Goal: Transaction & Acquisition: Purchase product/service

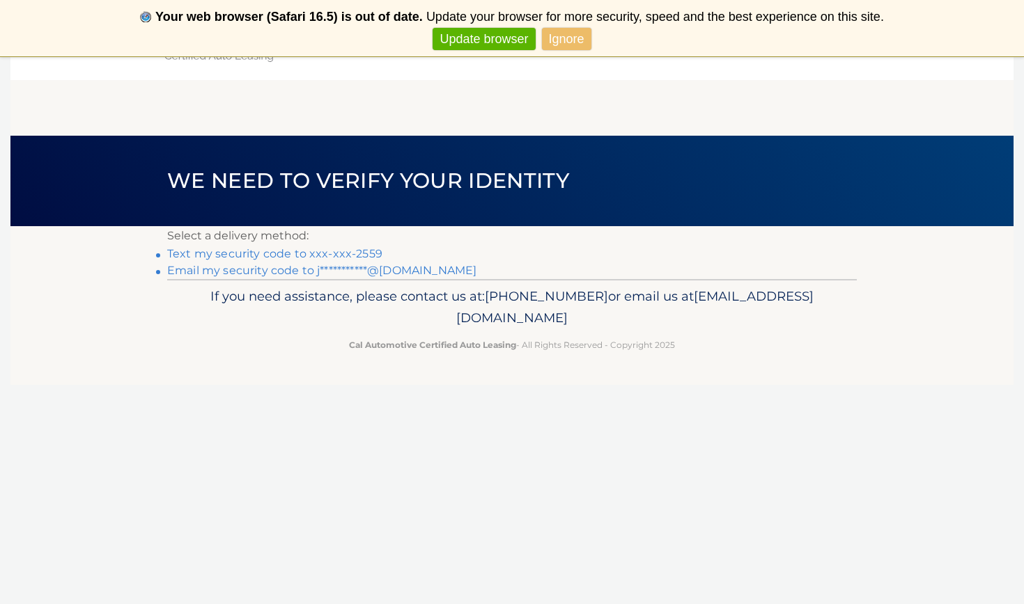
click at [402, 276] on link "**********" at bounding box center [321, 270] width 309 height 13
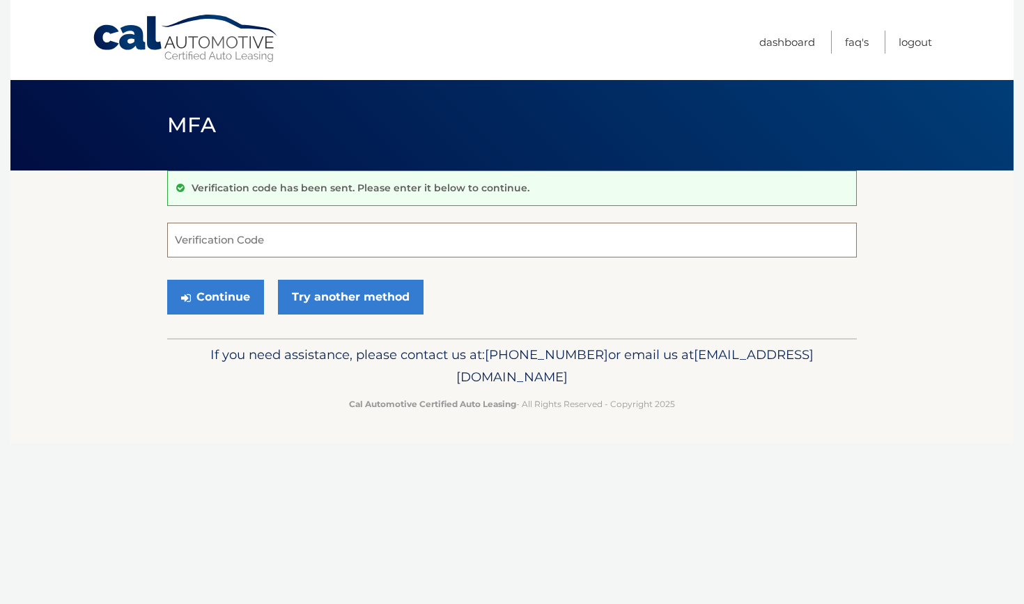
click at [358, 242] on input "Verification Code" at bounding box center [511, 240] width 689 height 35
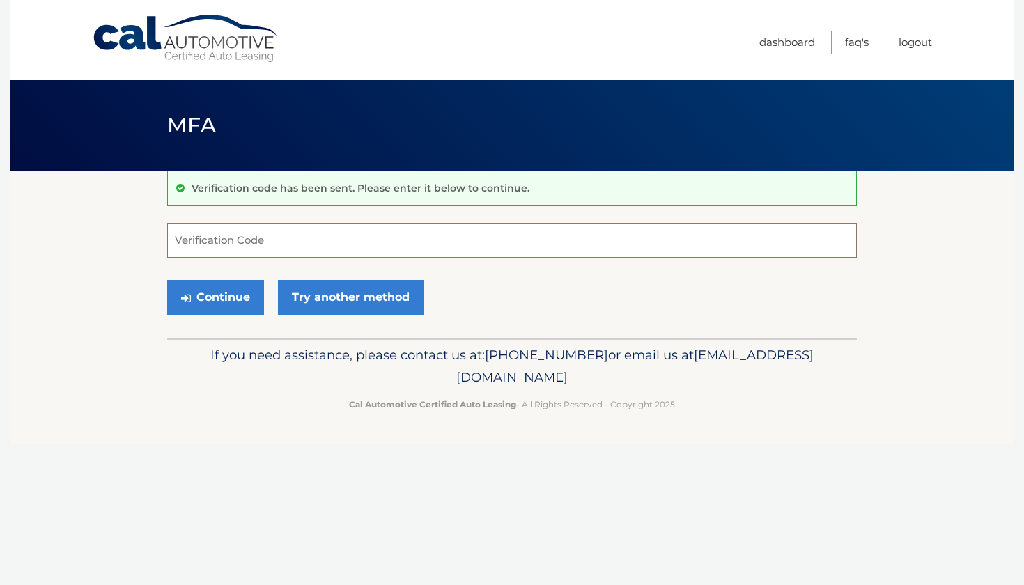
paste input "675304"
type input "675304"
click at [241, 299] on button "Continue" at bounding box center [215, 297] width 97 height 35
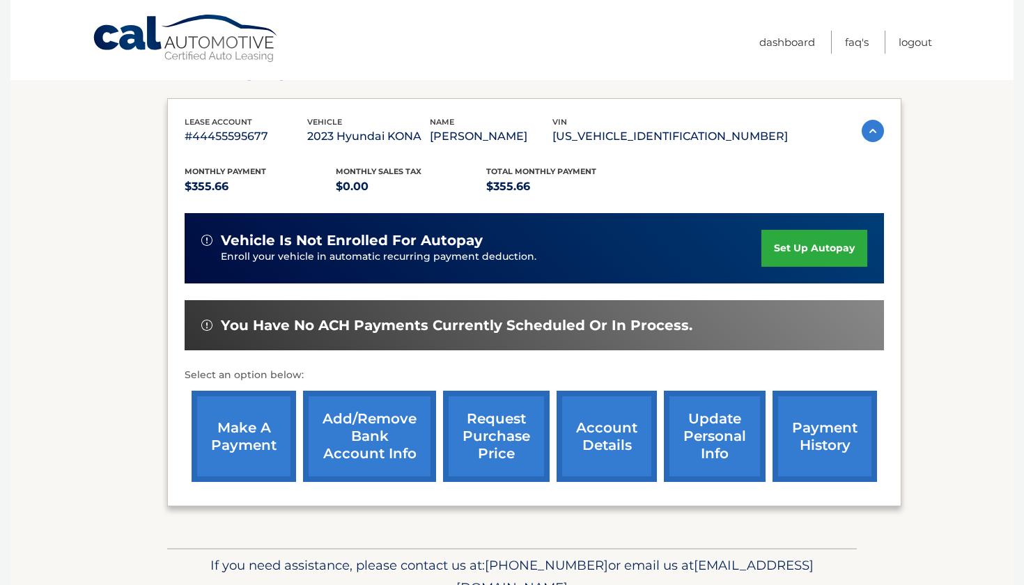
scroll to position [233, 0]
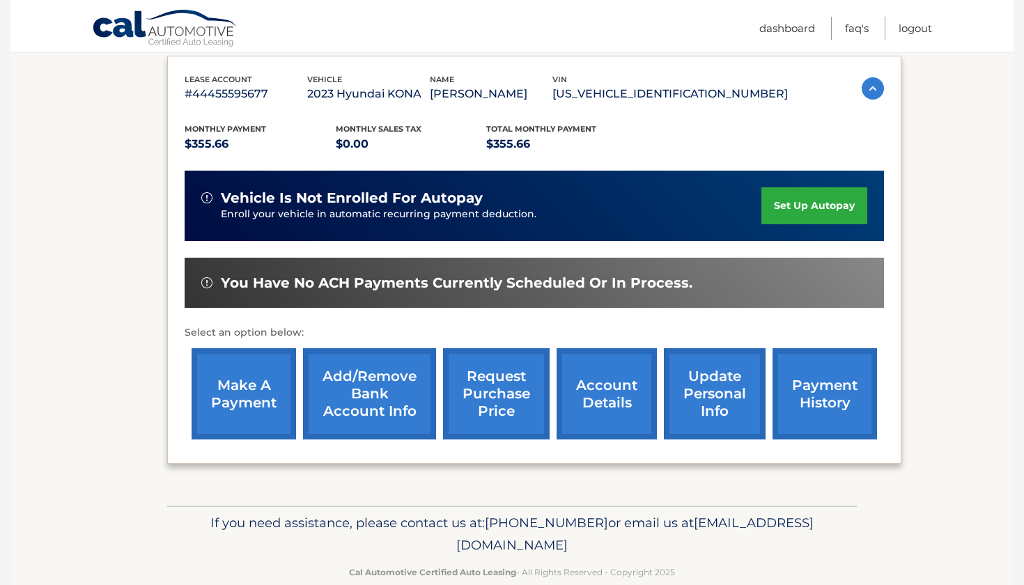
click at [244, 395] on link "make a payment" at bounding box center [243, 393] width 104 height 91
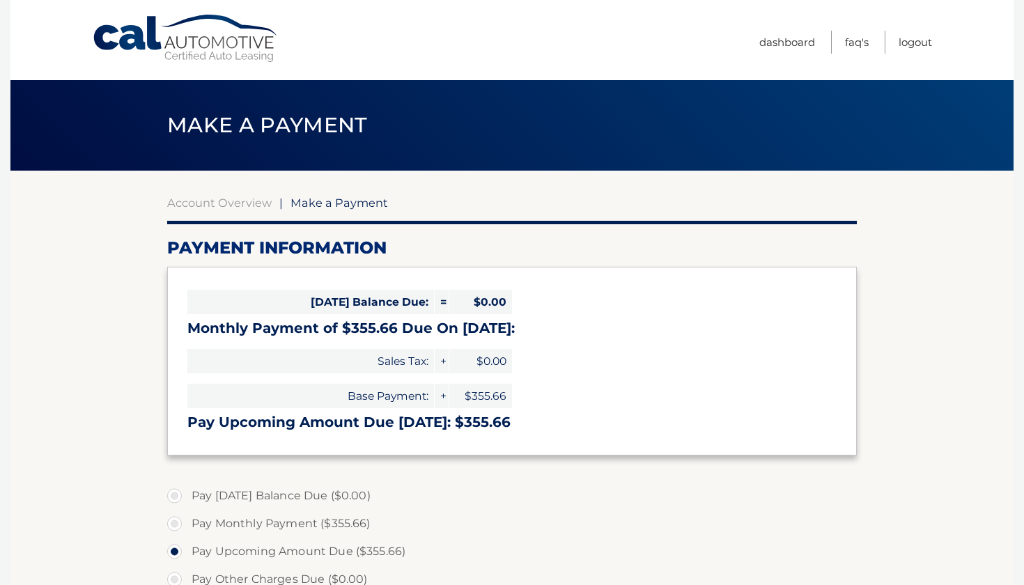
select select "NDAxZjUxMGYtNzAyMC00ODJkLWEyZWQtOTRlOGI4ZjcyYmRj"
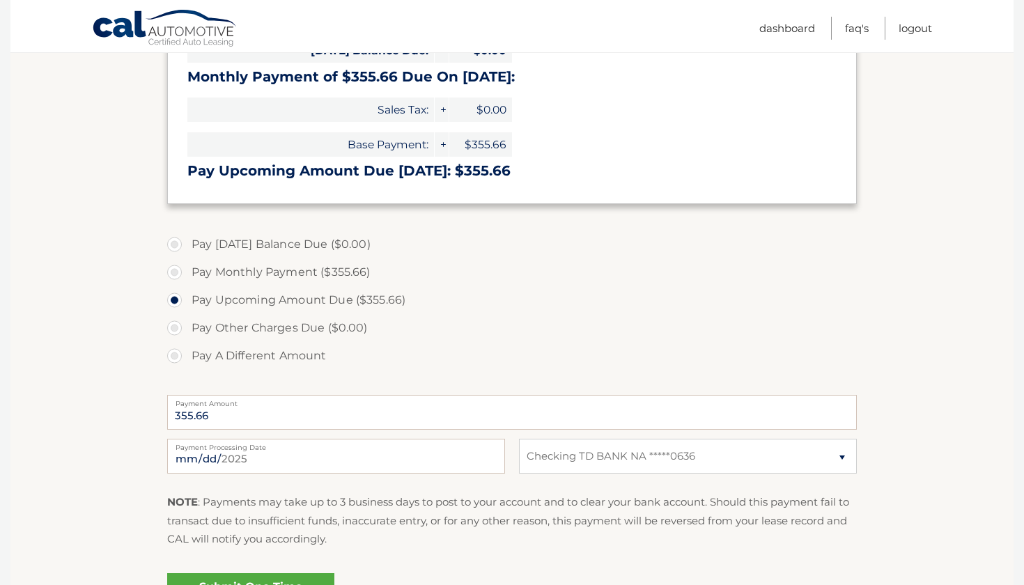
scroll to position [311, 0]
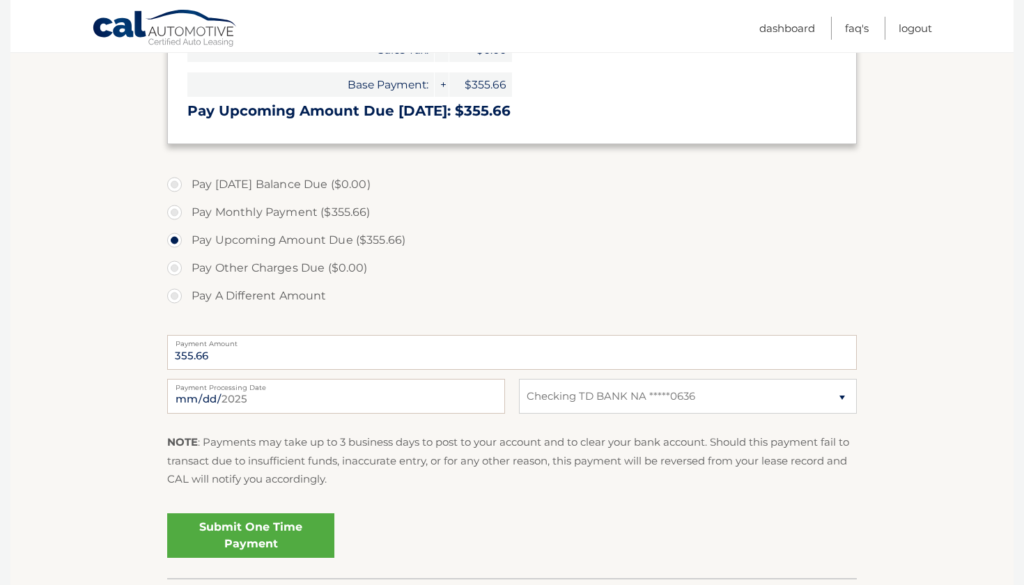
click at [237, 539] on link "Submit One Time Payment" at bounding box center [250, 535] width 167 height 45
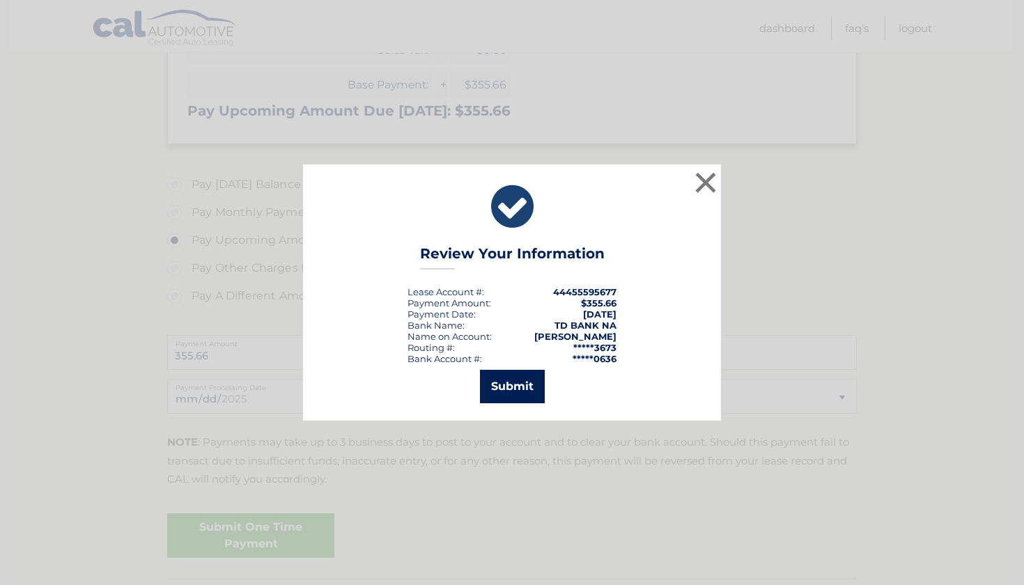
click at [498, 380] on button "Submit" at bounding box center [512, 386] width 65 height 33
